Goal: Transaction & Acquisition: Purchase product/service

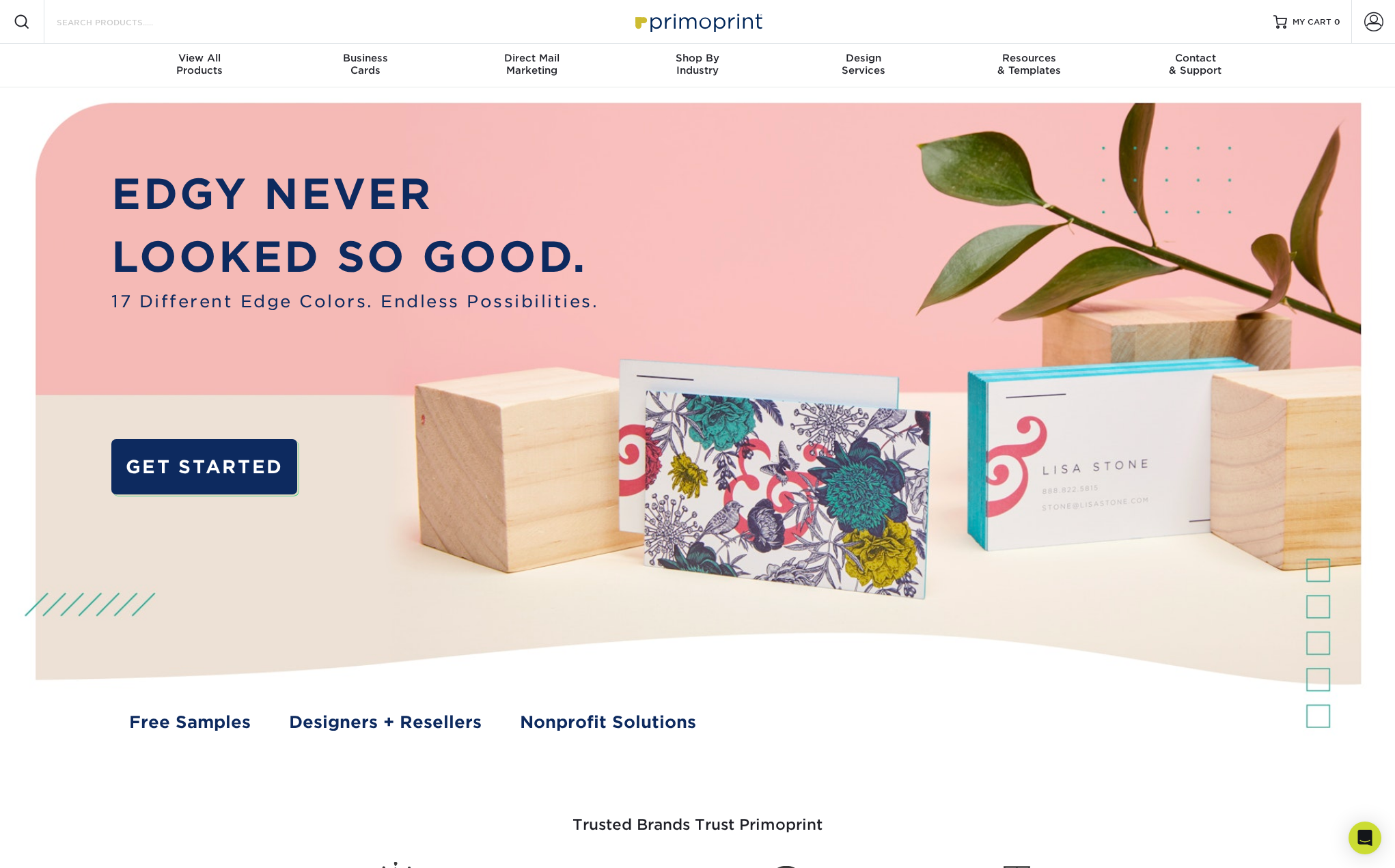
click at [96, 19] on input "Search Products" at bounding box center [122, 21] width 133 height 16
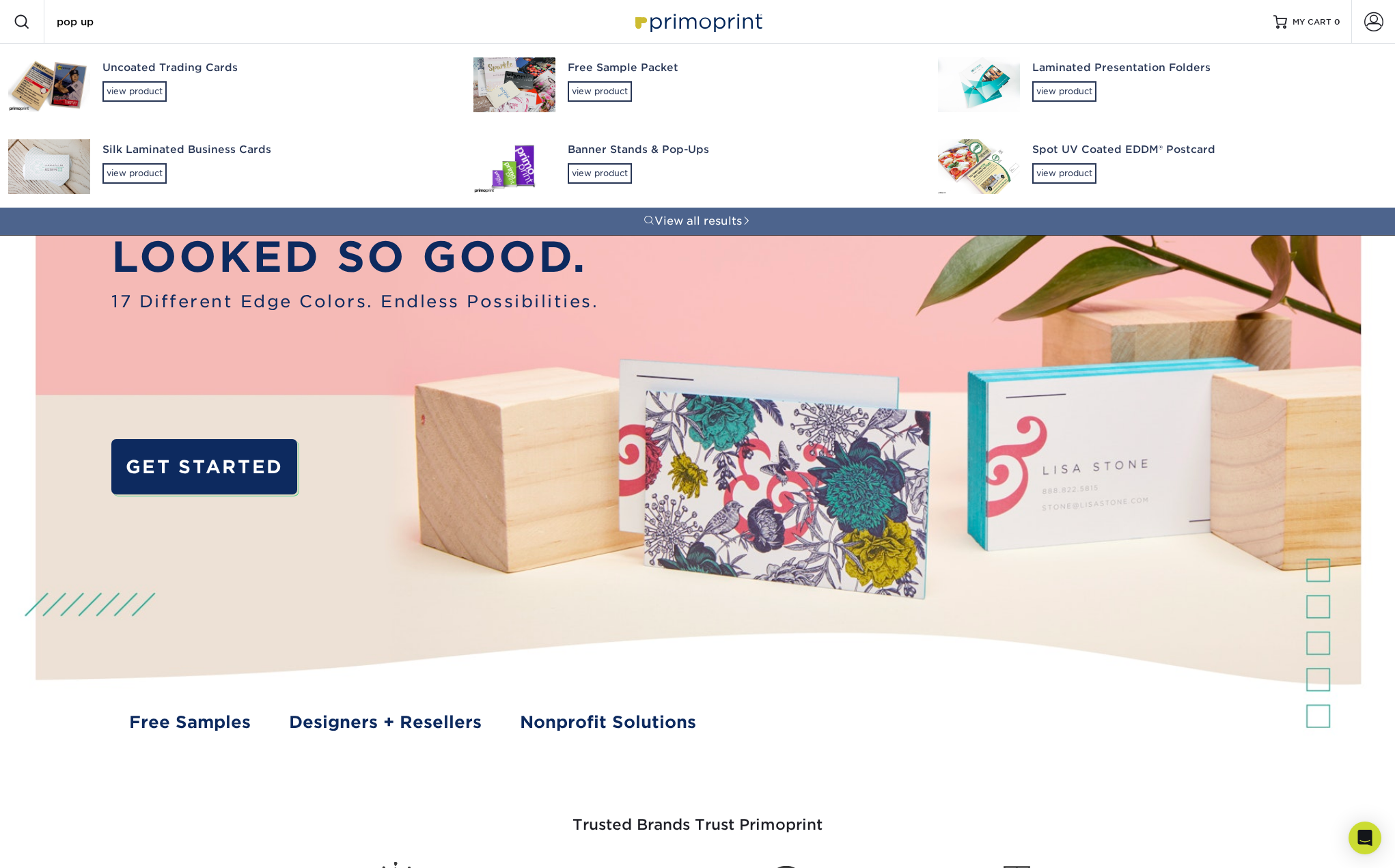
type input "pop up"
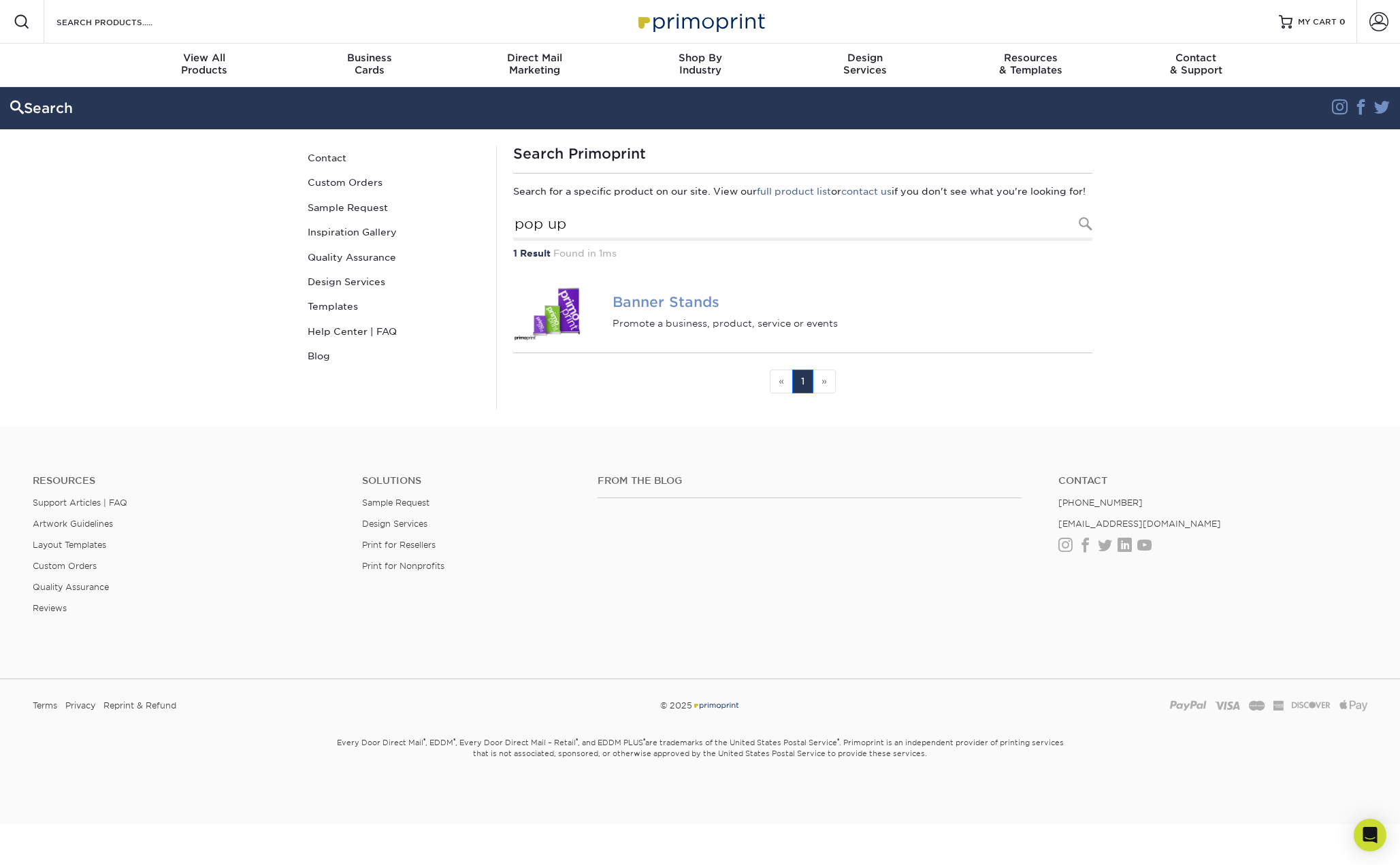
click at [570, 326] on img at bounding box center [558, 312] width 90 height 60
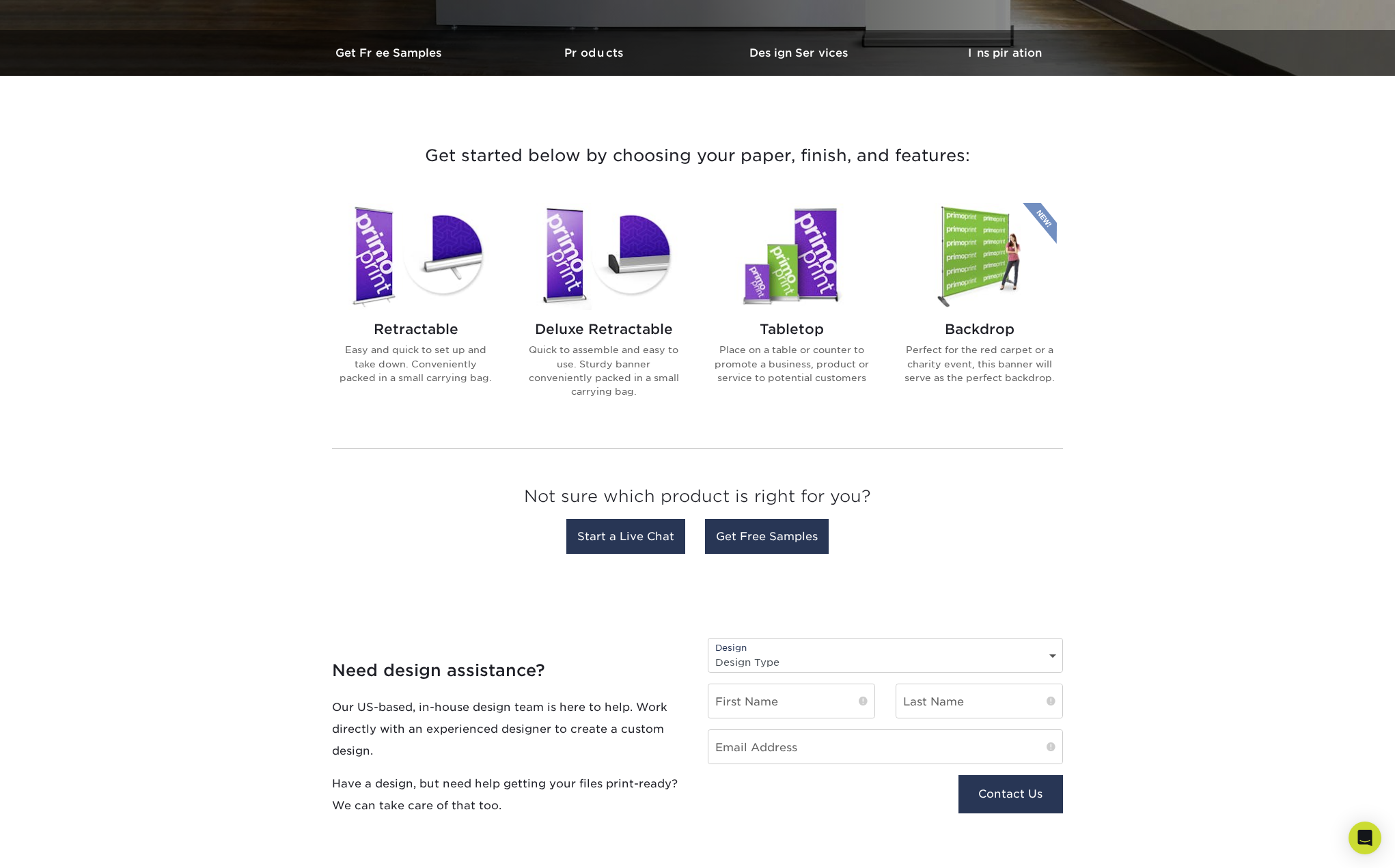
scroll to position [361, 0]
